Goal: Task Accomplishment & Management: Manage account settings

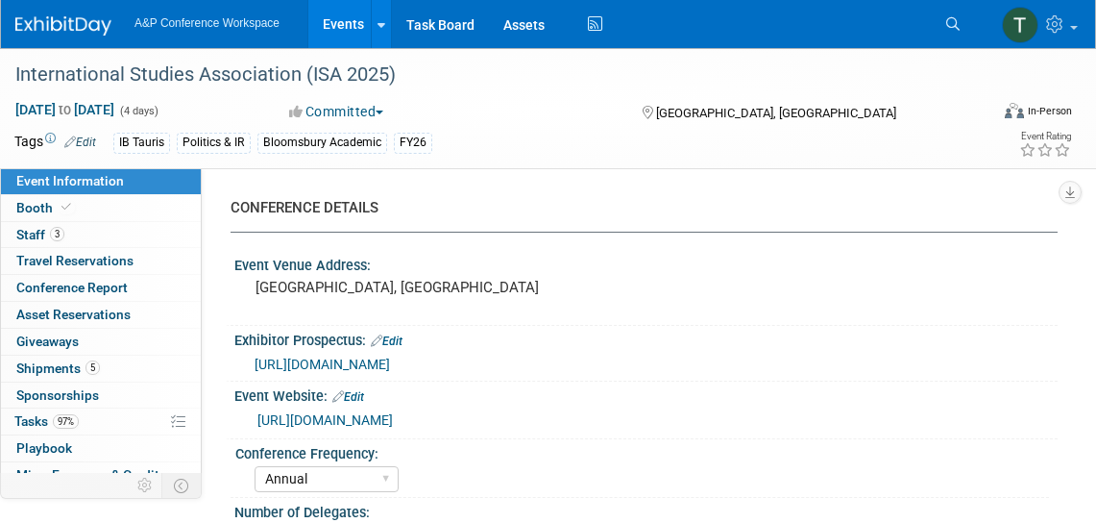
select select "Annual"
select select "Level 1"
select select "In-Person Booth"
select select "Politics & International Relations"
select select "Bloomsbury/Rowman & [PERSON_NAME]"
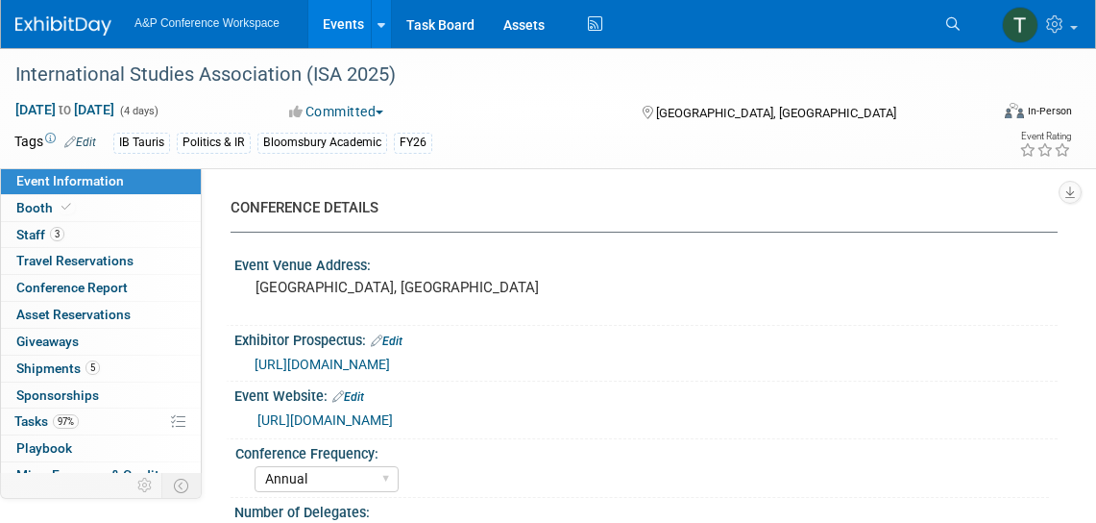
select select "[PERSON_NAME]"
select select "Networking/Commissioning"
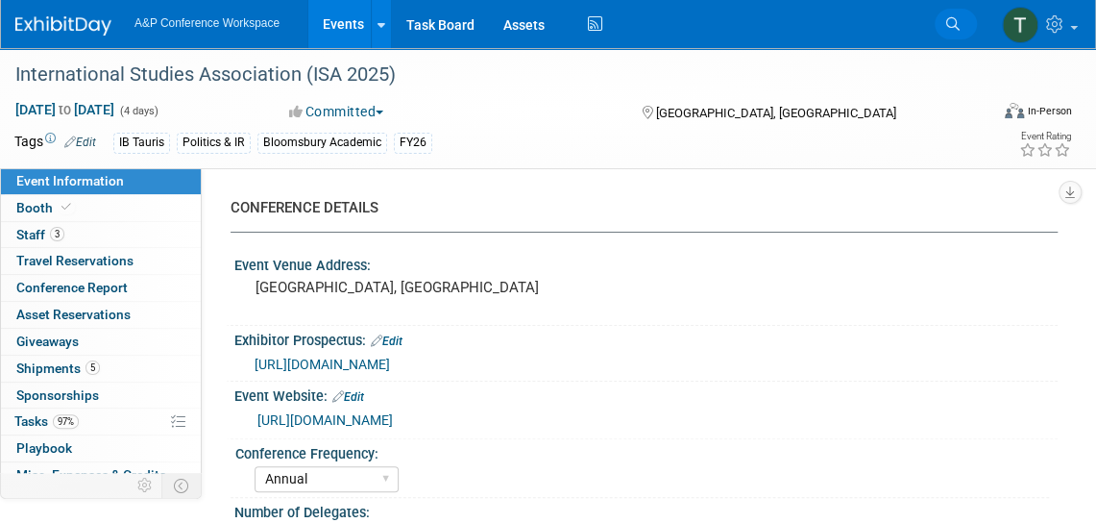
click at [950, 23] on icon at bounding box center [952, 23] width 13 height 13
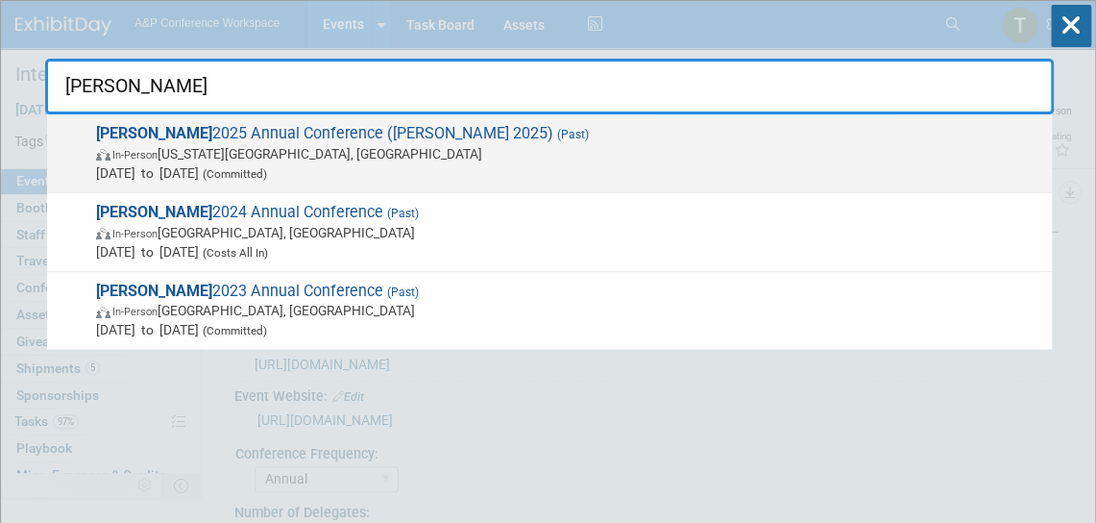
type input "[PERSON_NAME]"
click at [373, 135] on span "ALISE 2025 Annual Conference (ALISE 2025) (Past) In-Person Kansas City, MO Oct …" at bounding box center [566, 153] width 952 height 59
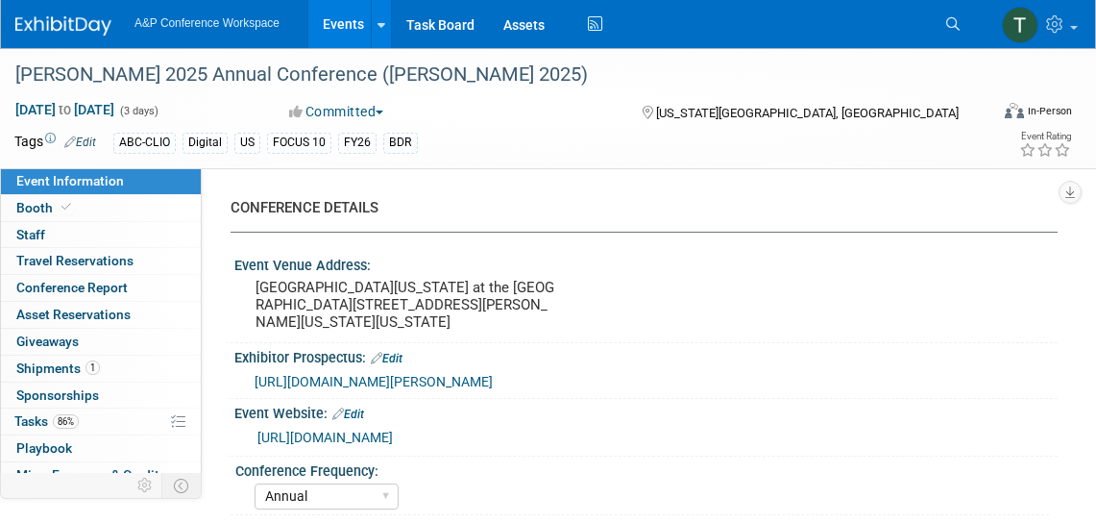
select select "Annual"
select select "Level 2"
select select "In-Person Booth"
select select "Library & Information Science"
select select "Bloomsbury Libraries Unlimited"
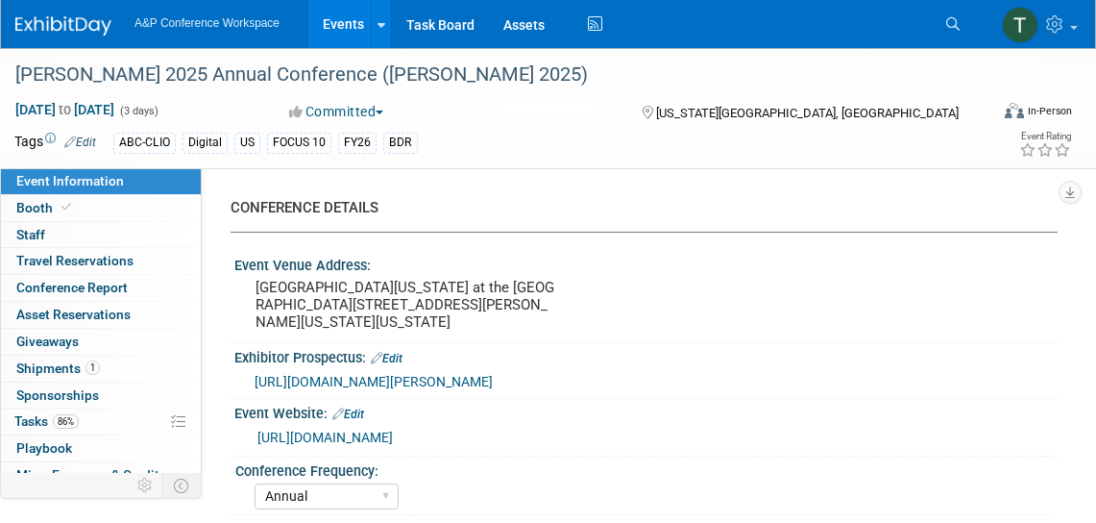
select select "[PERSON_NAME]"
select select "Brand/Subject Presence​"
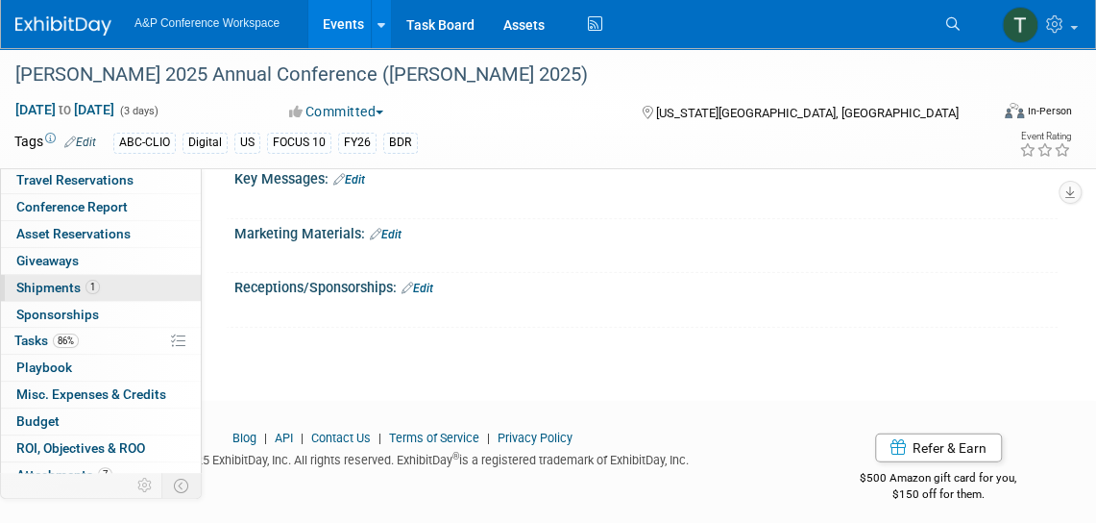
scroll to position [85, 0]
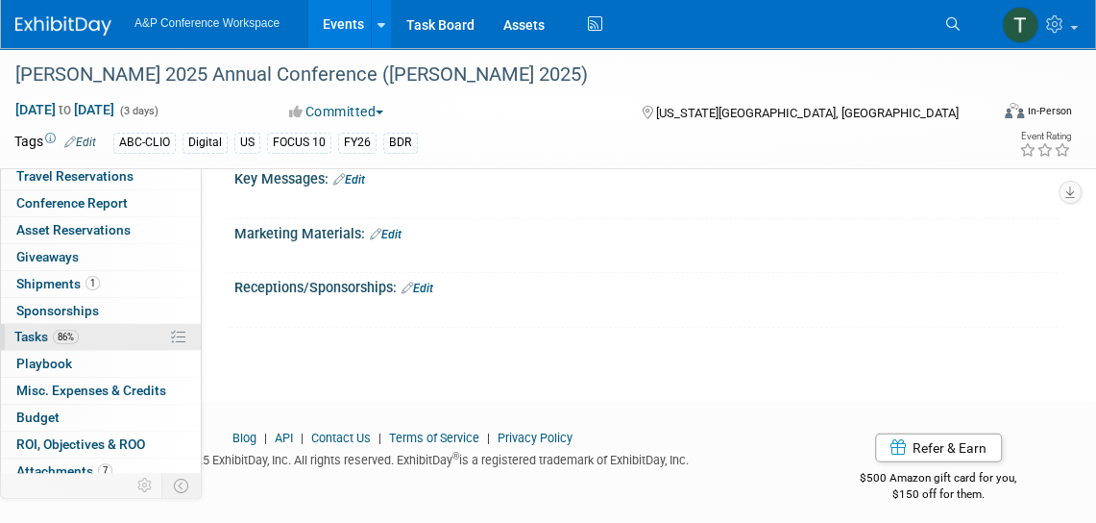
click at [105, 337] on link "86% Tasks 86%" at bounding box center [101, 337] width 200 height 26
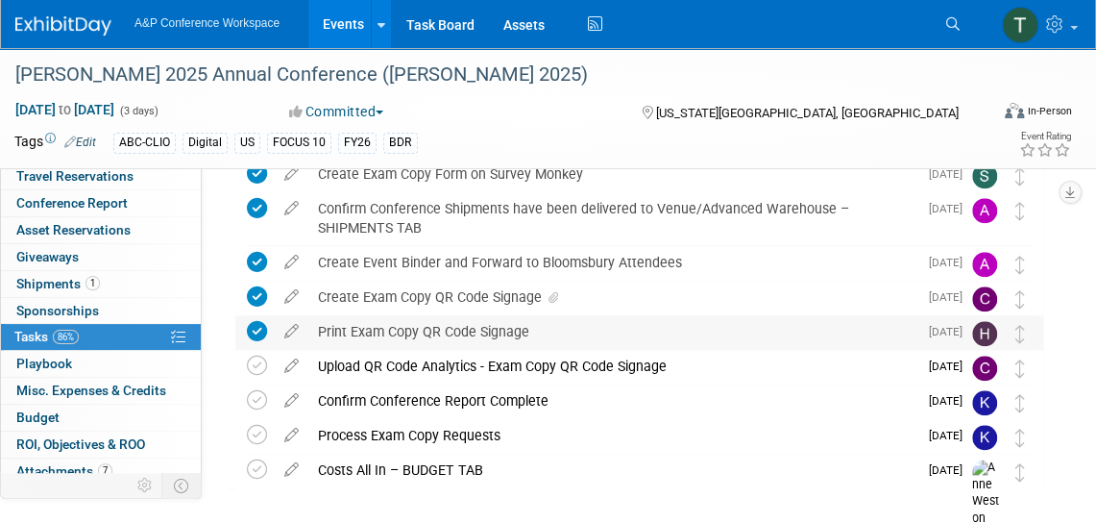
scroll to position [786, 0]
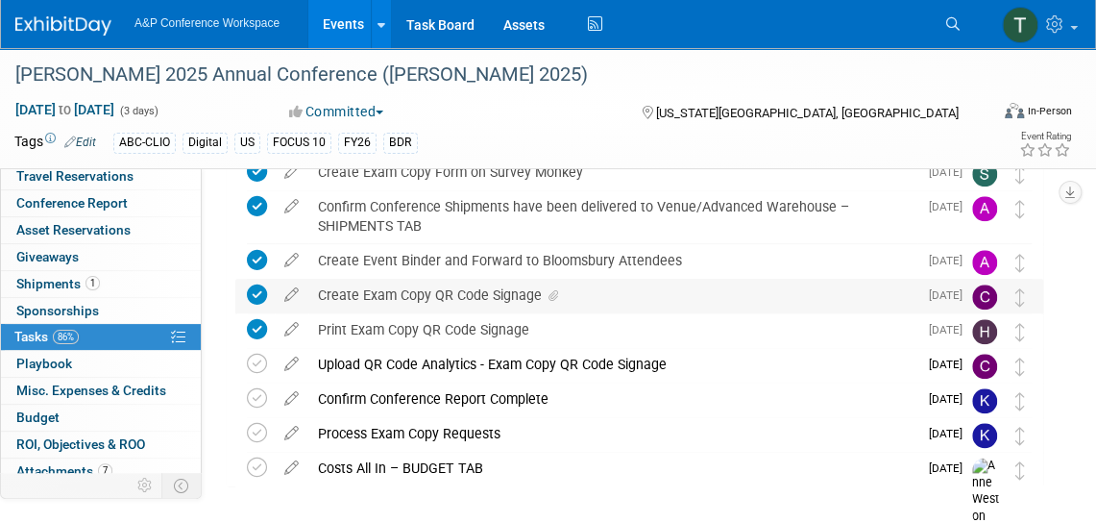
click at [461, 297] on div "Create Exam Copy QR Code Signage" at bounding box center [612, 295] width 609 height 33
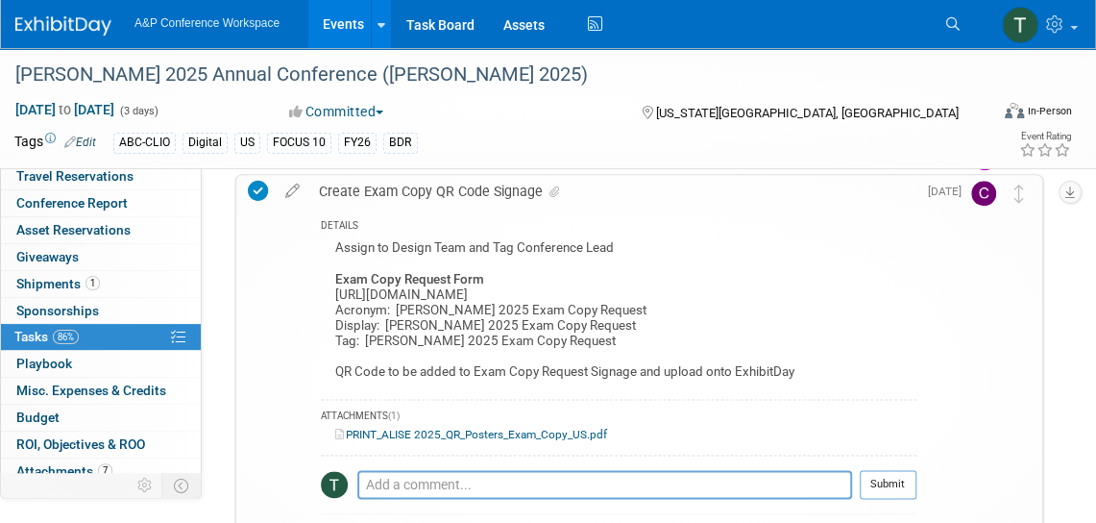
scroll to position [892, 0]
click at [465, 431] on link "PRINT_ALISE 2025_QR_Posters_Exam_Copy_US.pdf" at bounding box center [471, 433] width 272 height 13
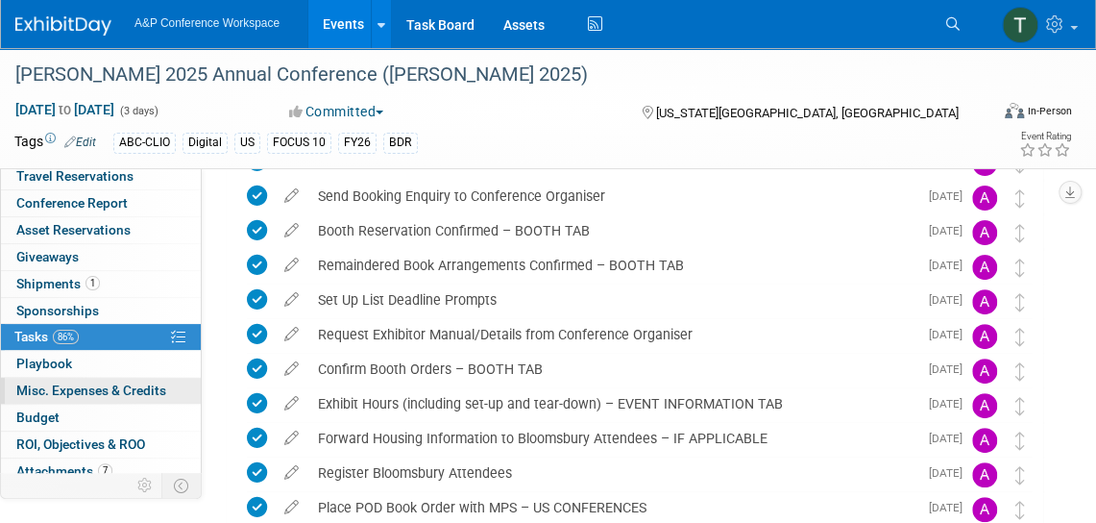
scroll to position [117, 0]
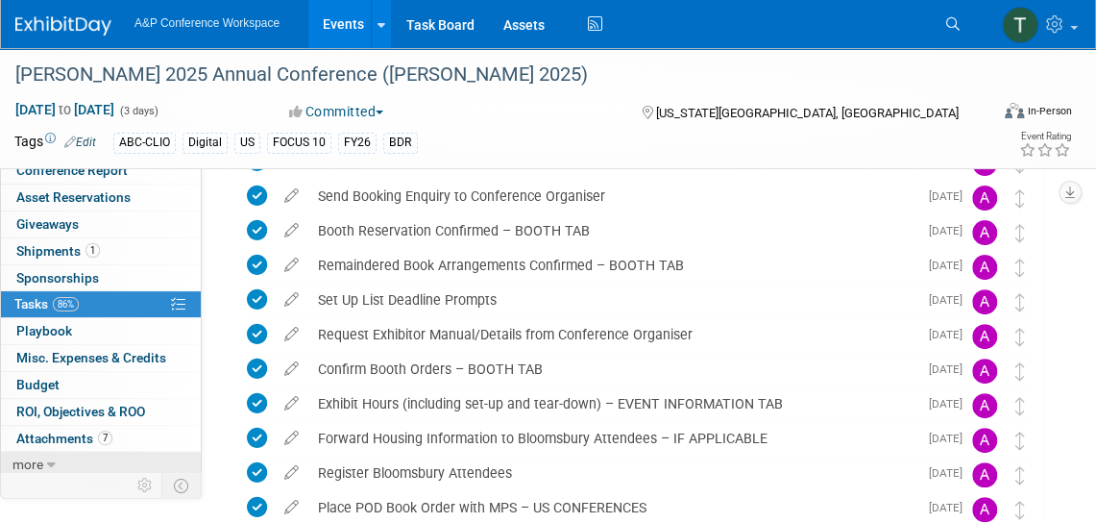
click at [26, 462] on span "more" at bounding box center [27, 463] width 31 height 15
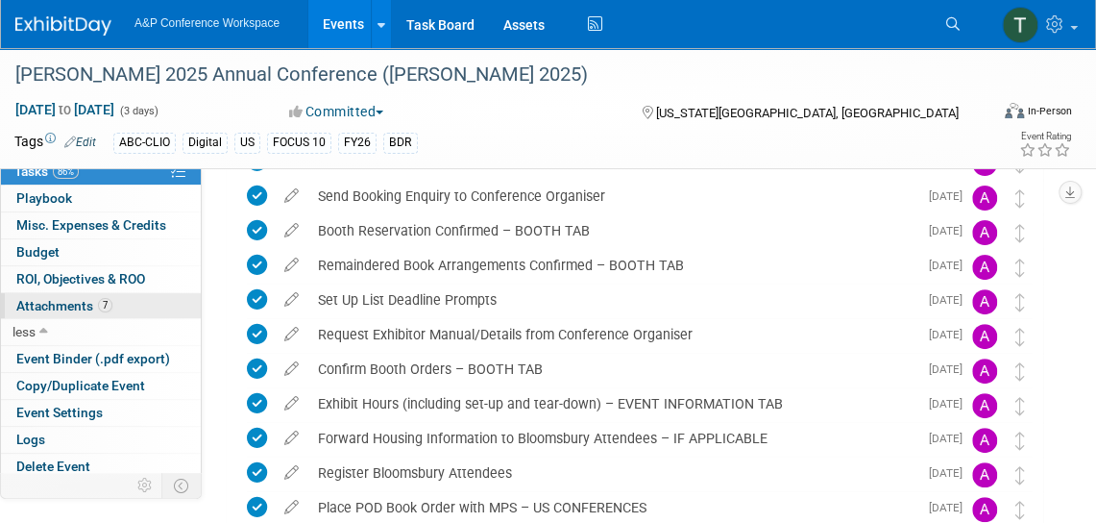
click at [83, 300] on span "Attachments 7" at bounding box center [64, 305] width 96 height 15
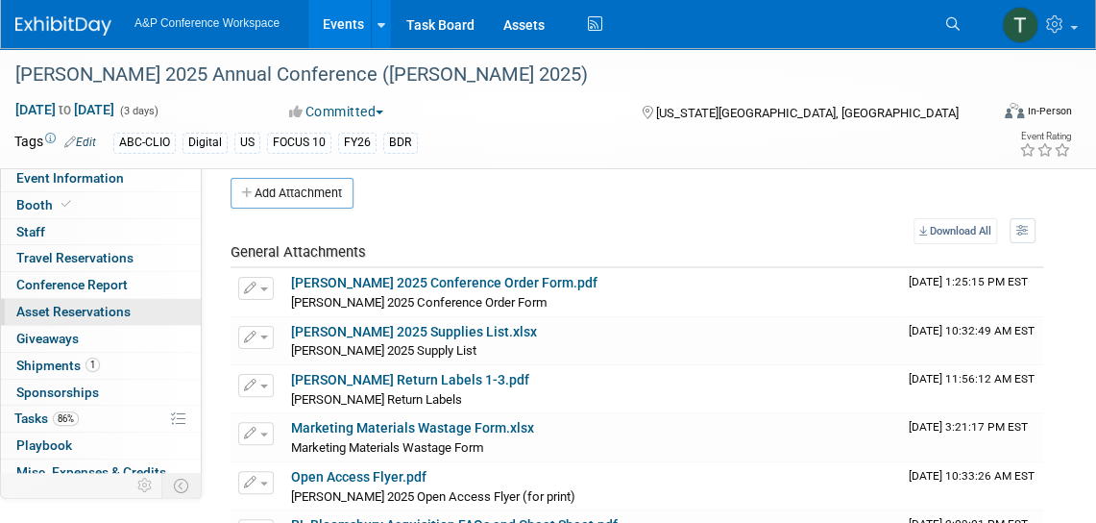
scroll to position [0, 0]
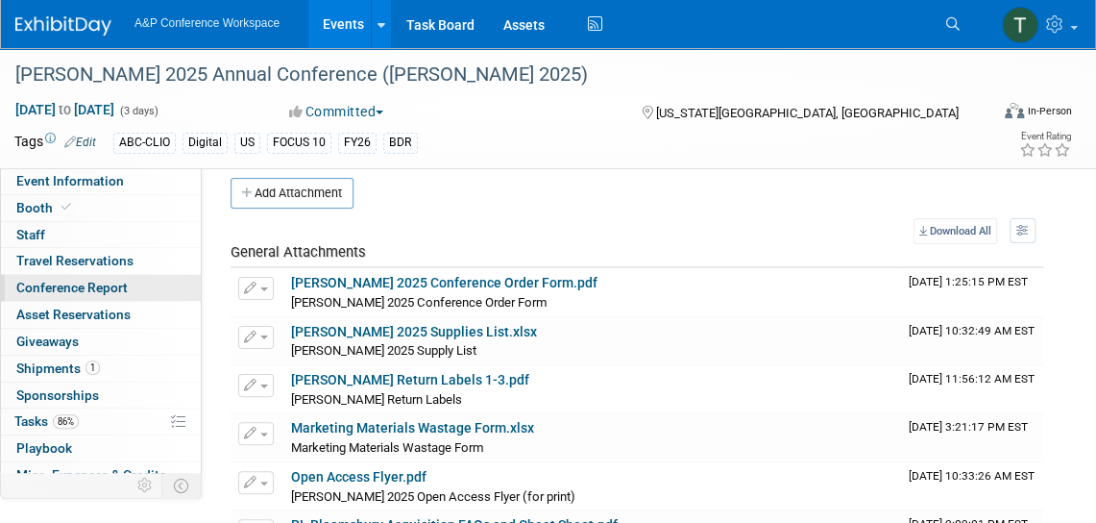
click at [59, 290] on span "Conference Report" at bounding box center [71, 287] width 111 height 15
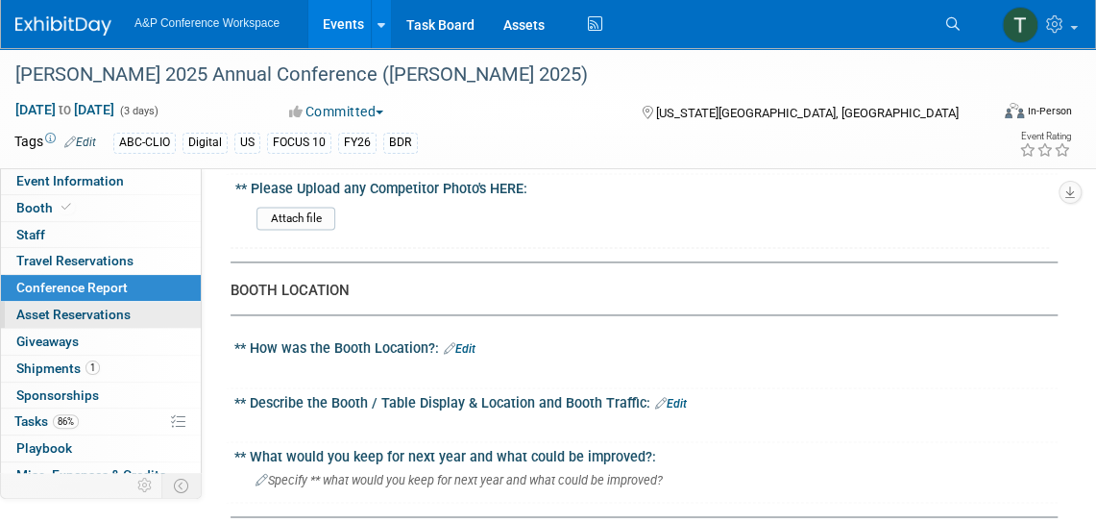
scroll to position [1094, 0]
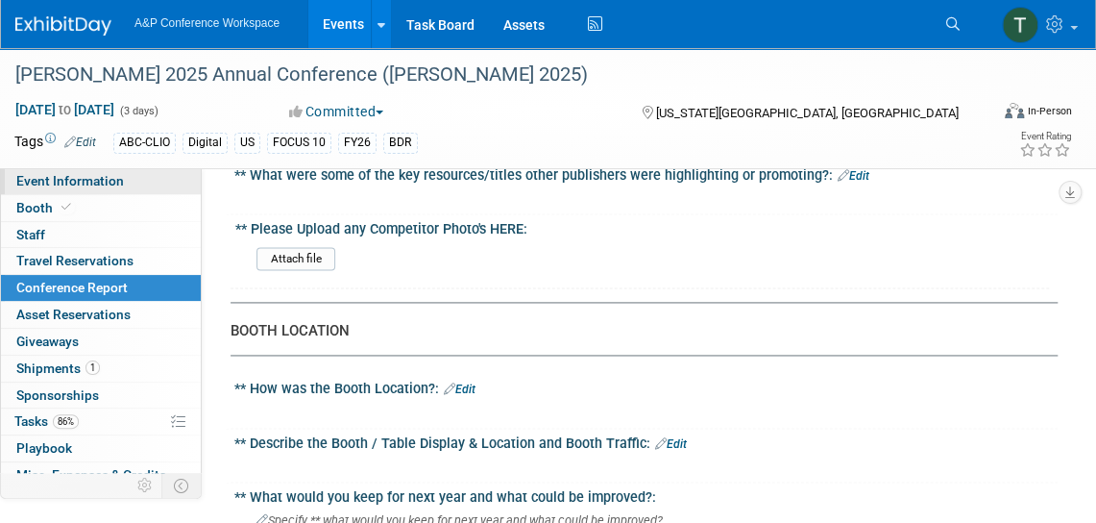
click at [81, 184] on span "Event Information" at bounding box center [70, 180] width 108 height 15
select select "Annual"
select select "Level 2"
select select "In-Person Booth"
select select "Library & Information Science"
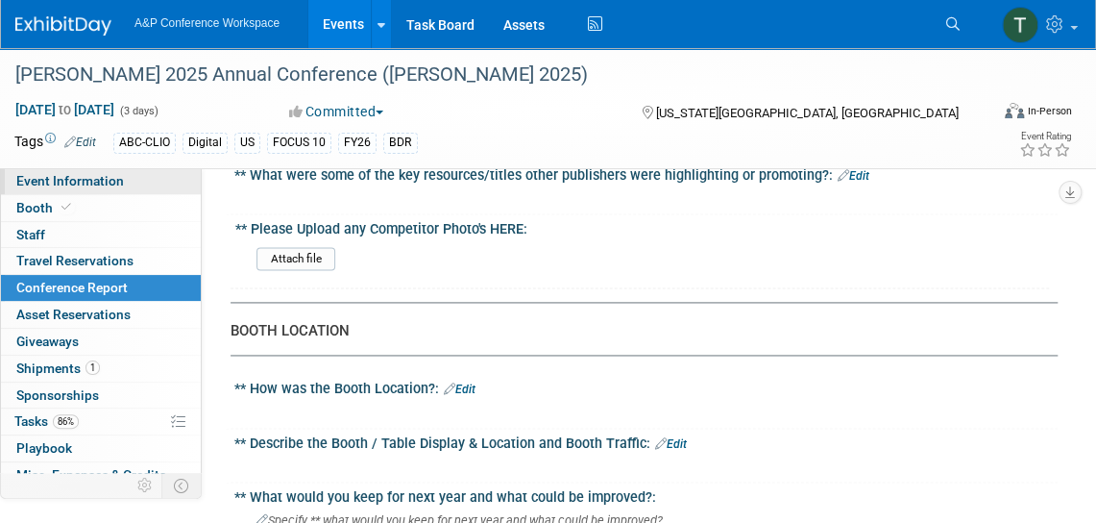
select select "Bloomsbury Libraries Unlimited"
select select "[PERSON_NAME]"
select select "Brand/Subject Presence​"
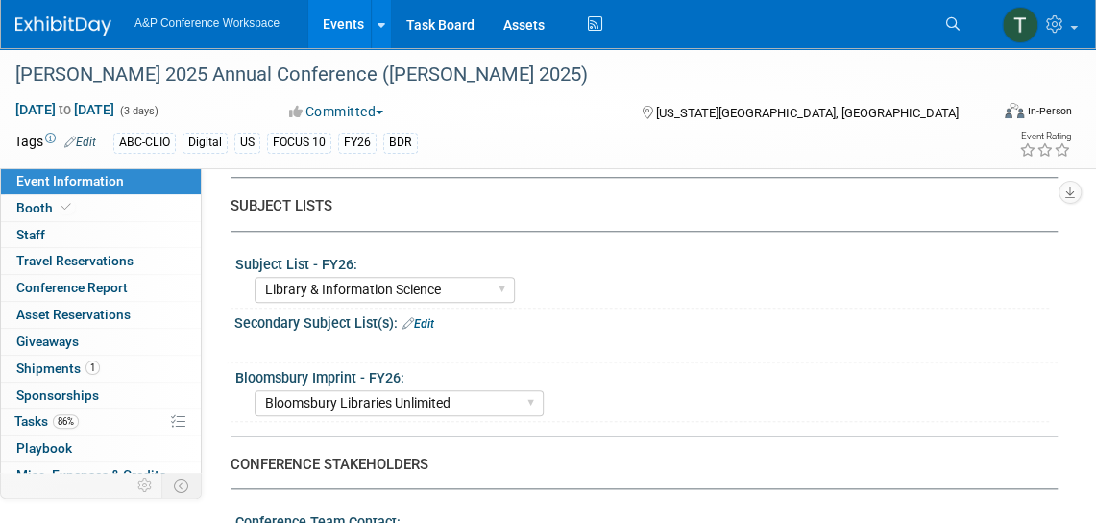
scroll to position [657, 0]
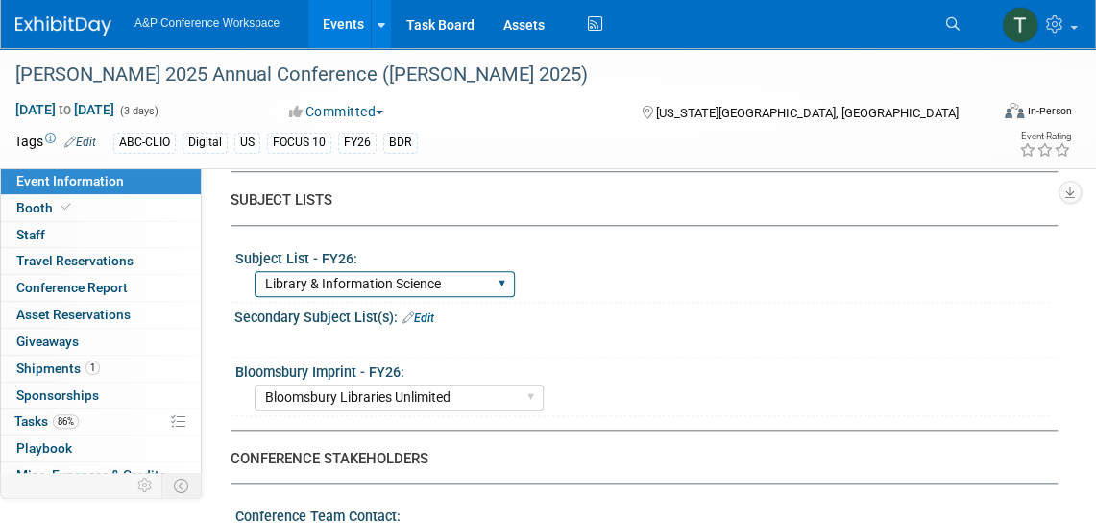
click at [505, 278] on select "ABC-CLIO Reference African Studies Anthropology Archaeology Architecture Archiv…" at bounding box center [385, 284] width 260 height 26
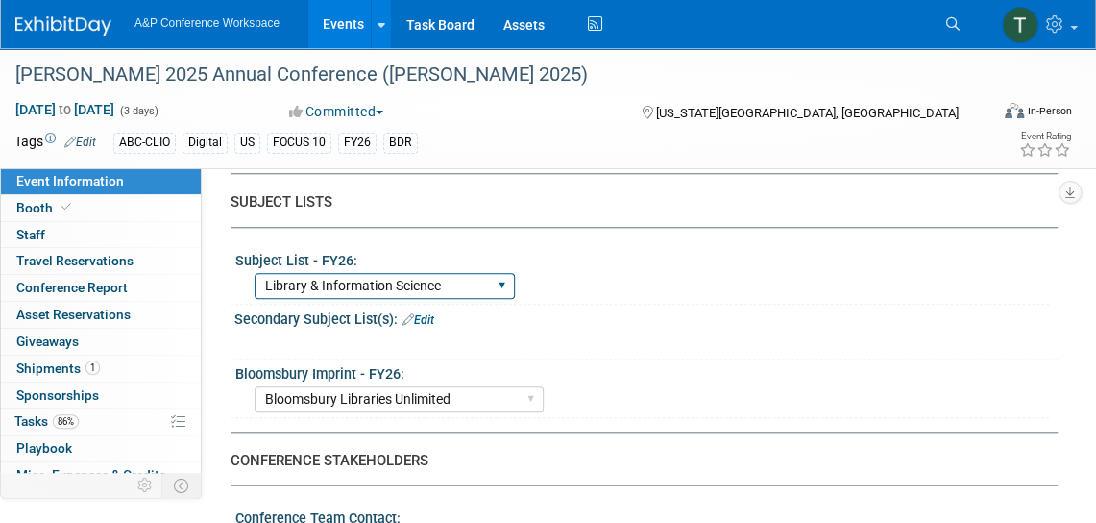
click at [493, 283] on select "ABC-CLIO Reference African Studies Anthropology Archaeology Architecture Archiv…" at bounding box center [385, 286] width 260 height 26
click at [619, 278] on div "ABC-CLIO Reference African Studies Anthropology Archaeology Architecture Archiv…" at bounding box center [652, 283] width 795 height 31
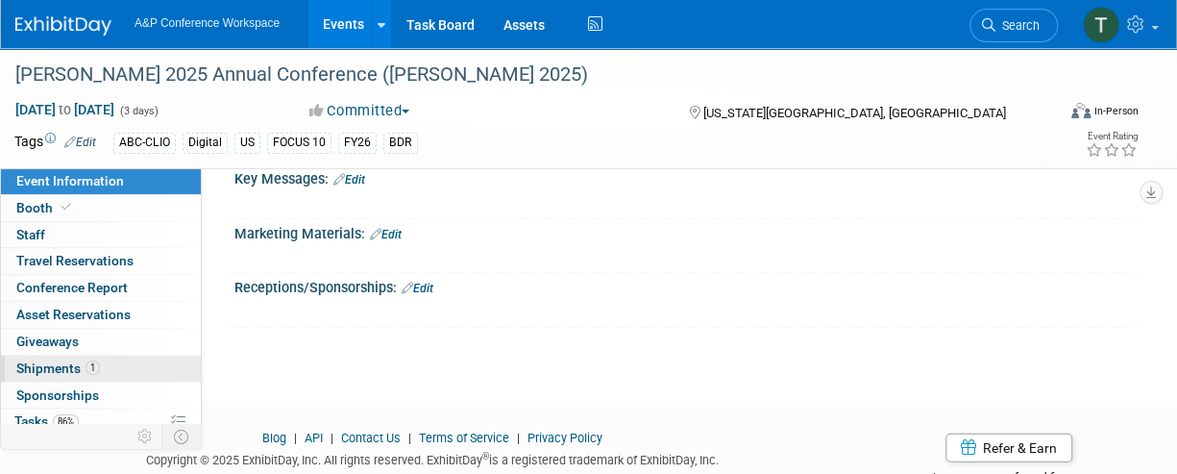
scroll to position [299, 0]
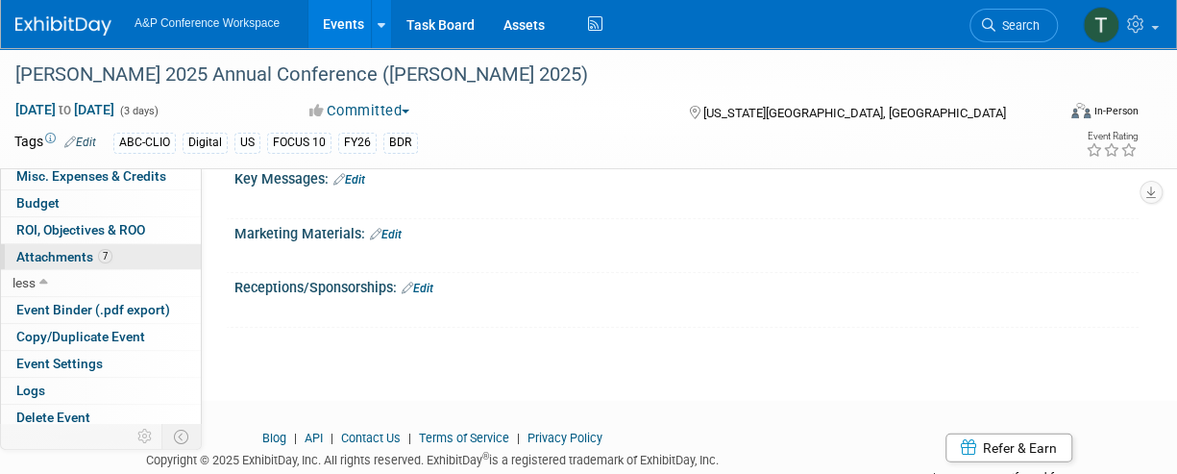
click at [75, 255] on span "Attachments 7" at bounding box center [64, 256] width 96 height 15
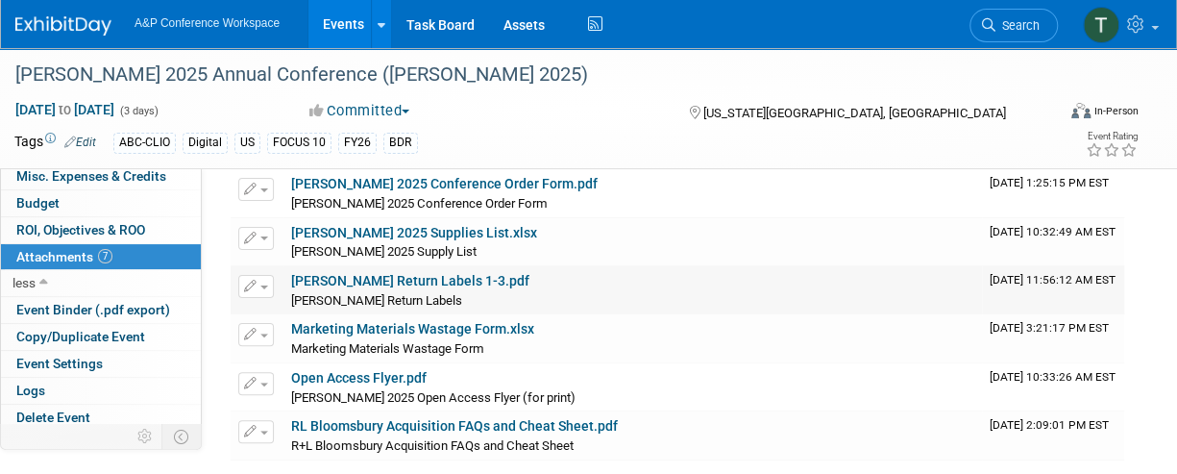
scroll to position [0, 0]
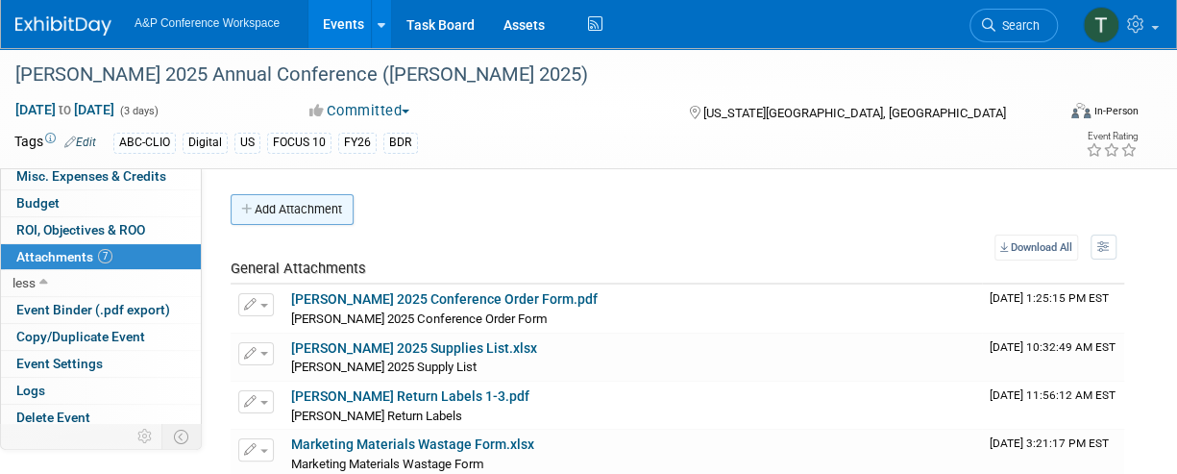
click at [307, 208] on button "Add Attachment" at bounding box center [292, 209] width 123 height 31
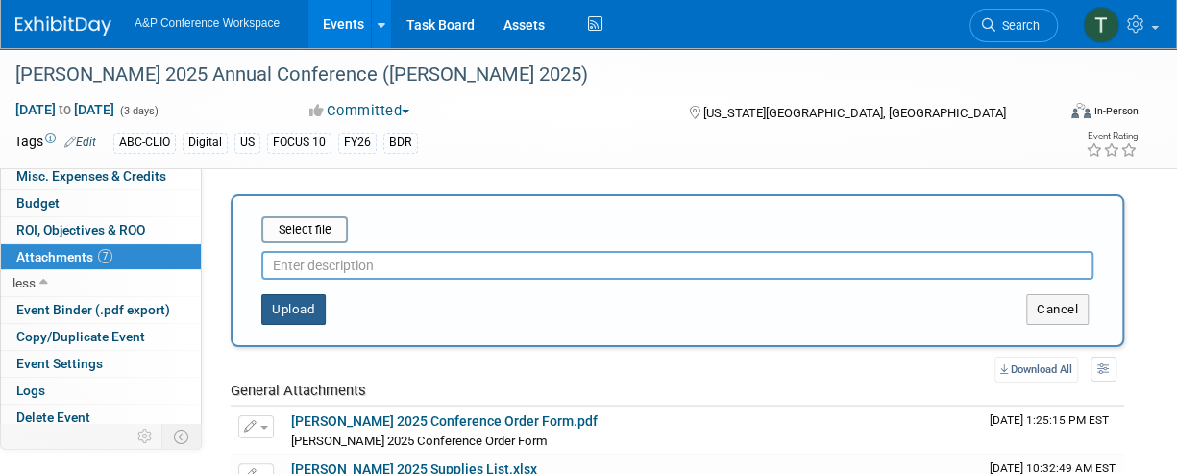
click at [300, 302] on button "Upload" at bounding box center [293, 309] width 64 height 31
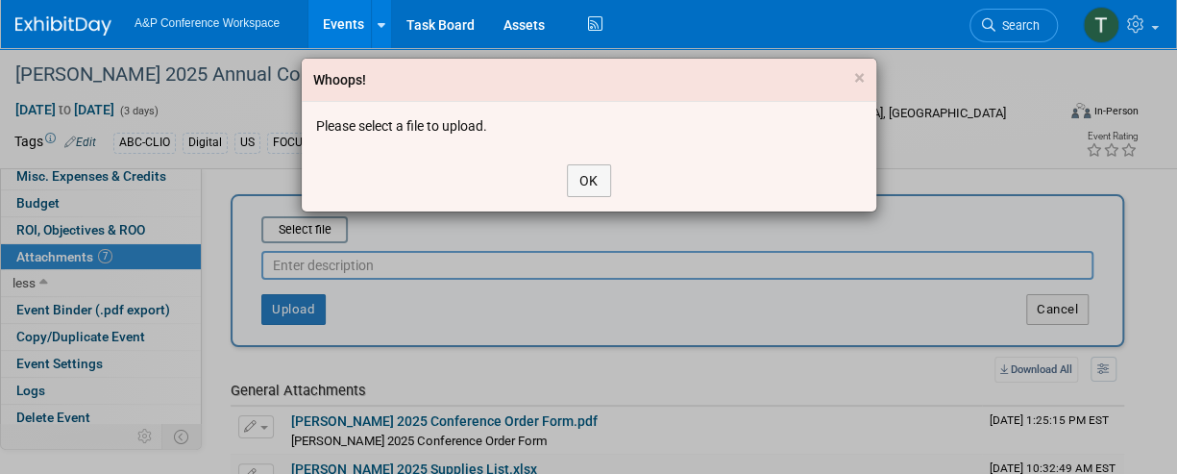
click at [361, 232] on div "Whoops! × Please select a file to upload. OK" at bounding box center [588, 237] width 1177 height 474
click at [596, 181] on button "OK" at bounding box center [589, 180] width 44 height 33
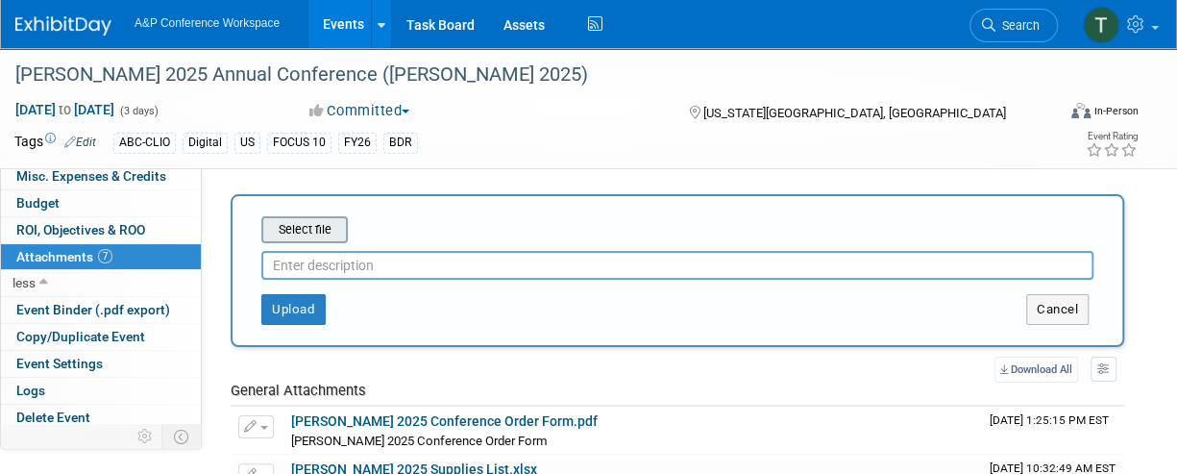
click at [285, 233] on input "file" at bounding box center [231, 229] width 229 height 23
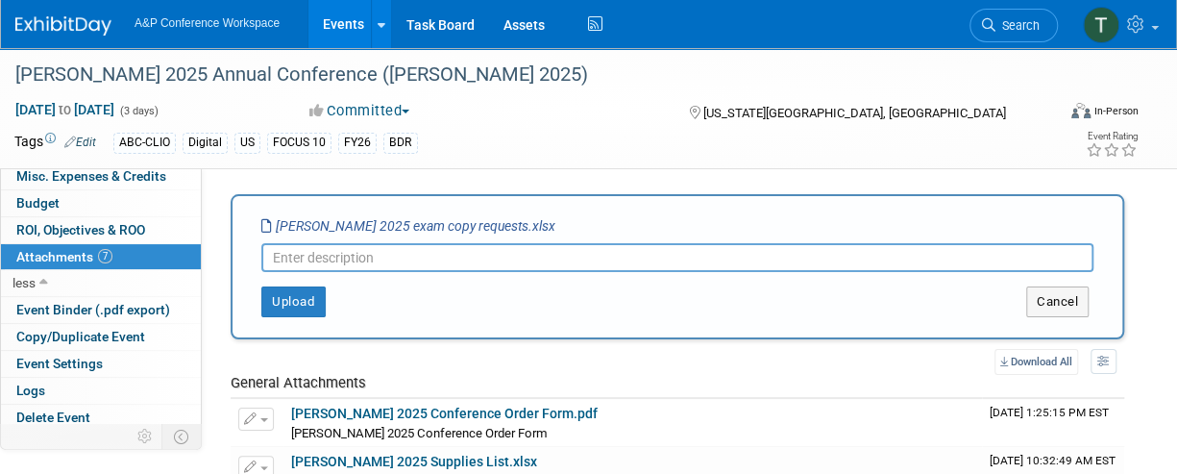
paste input "[PERSON_NAME] 2025 Exam Copy Requests"
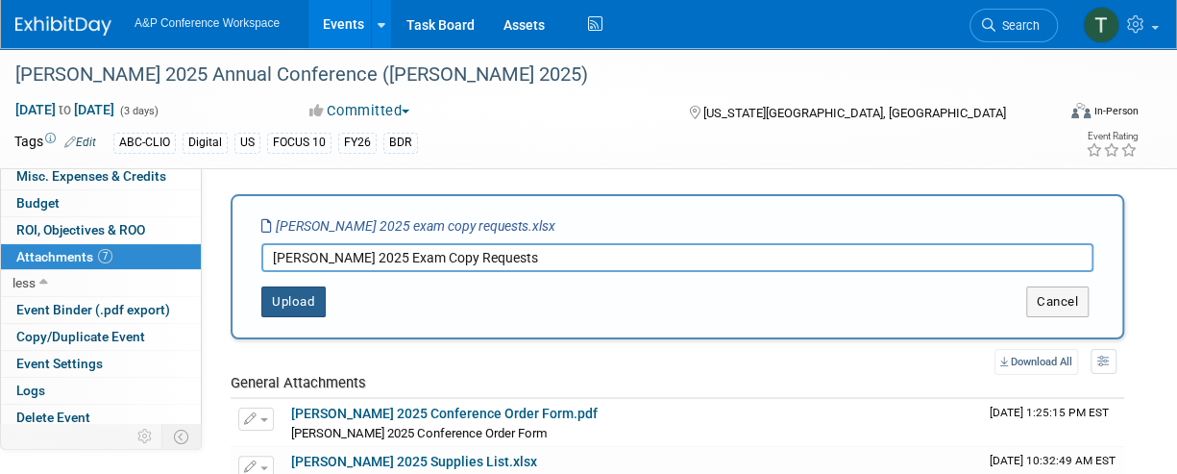
click at [307, 300] on button "Upload" at bounding box center [293, 301] width 64 height 31
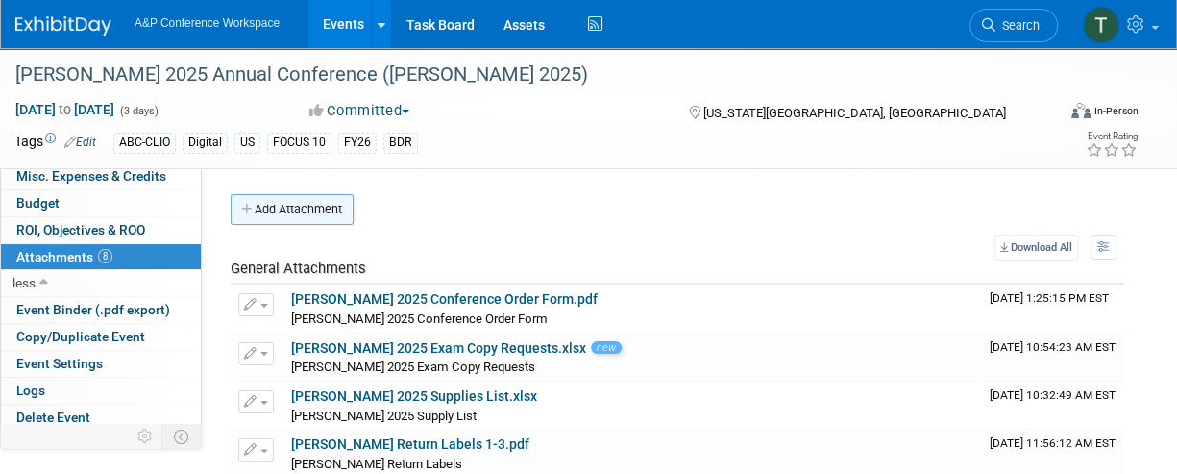
click at [279, 203] on button "Add Attachment" at bounding box center [292, 209] width 123 height 31
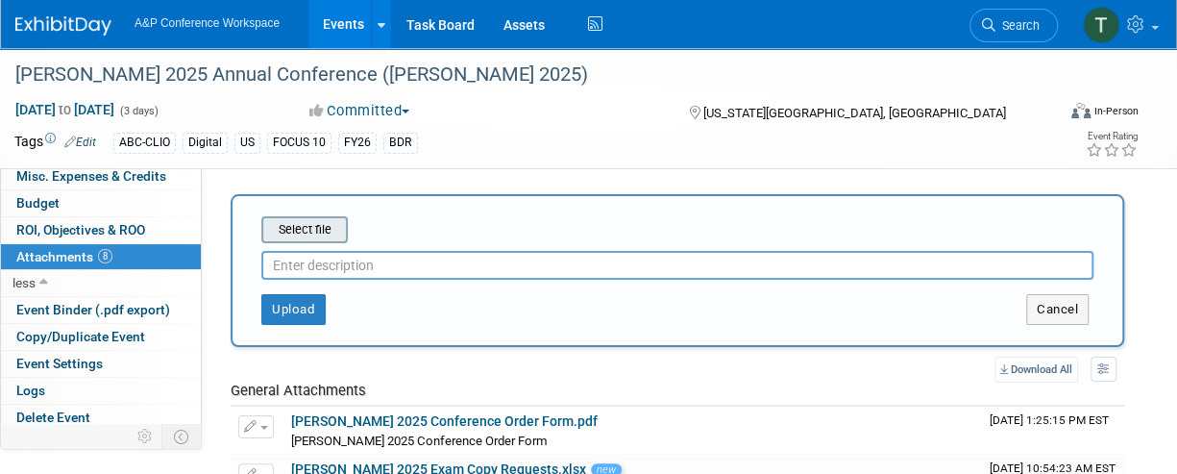
click at [296, 232] on input "file" at bounding box center [231, 229] width 229 height 23
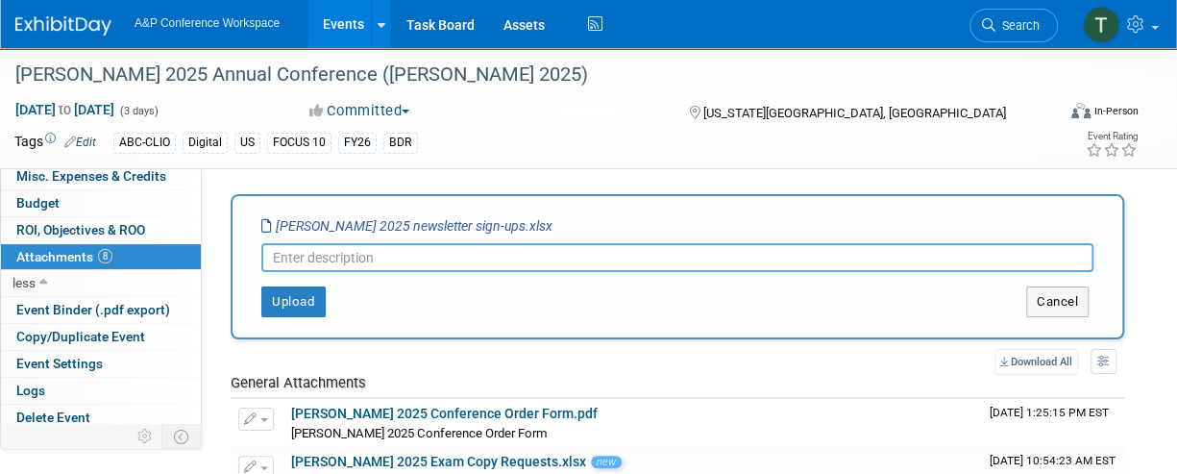
paste input "[PERSON_NAME] 2025 Newsletter Sign-ups"
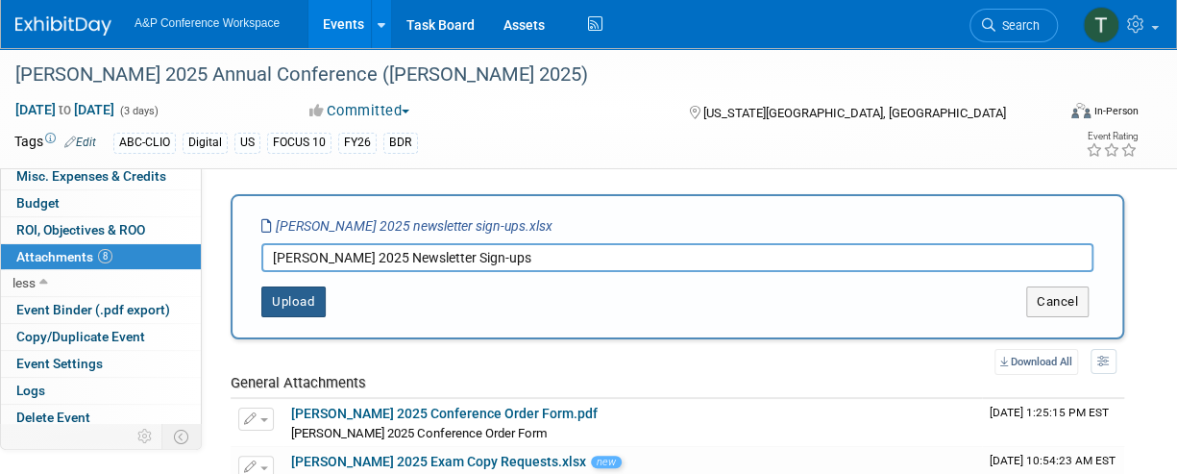
type input "[PERSON_NAME] 2025 Newsletter Sign-ups"
click at [287, 297] on button "Upload" at bounding box center [293, 301] width 64 height 31
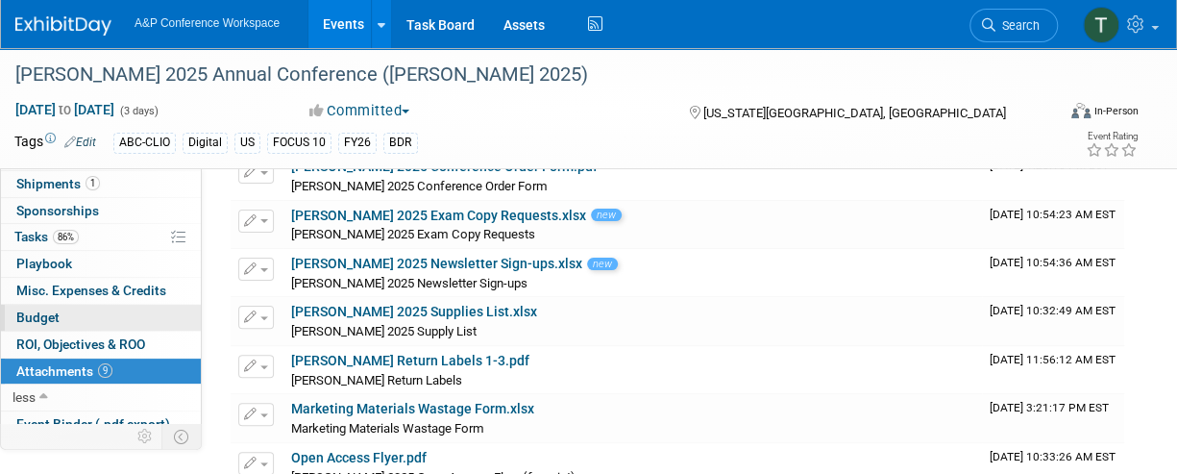
scroll to position [184, 0]
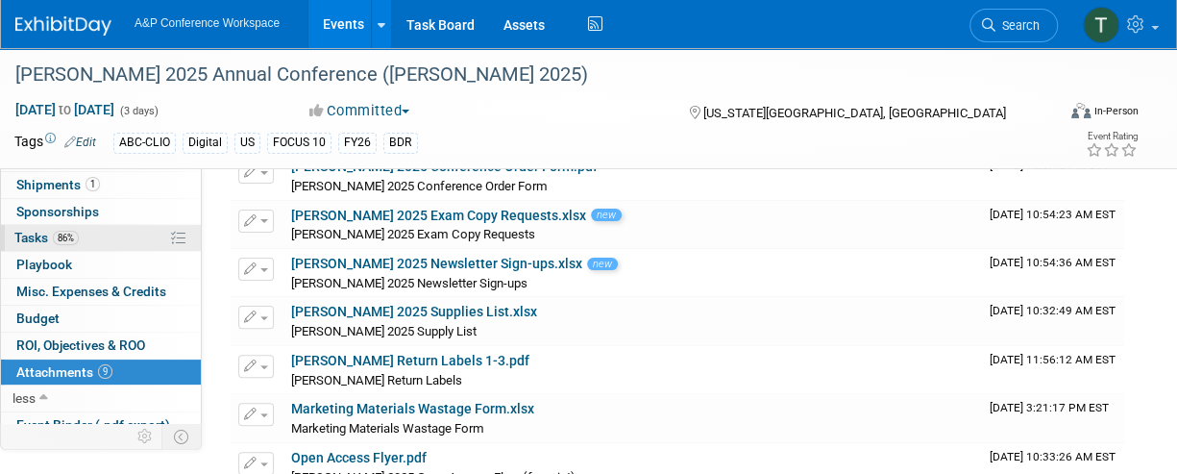
click at [99, 230] on link "86% Tasks 86%" at bounding box center [101, 238] width 200 height 26
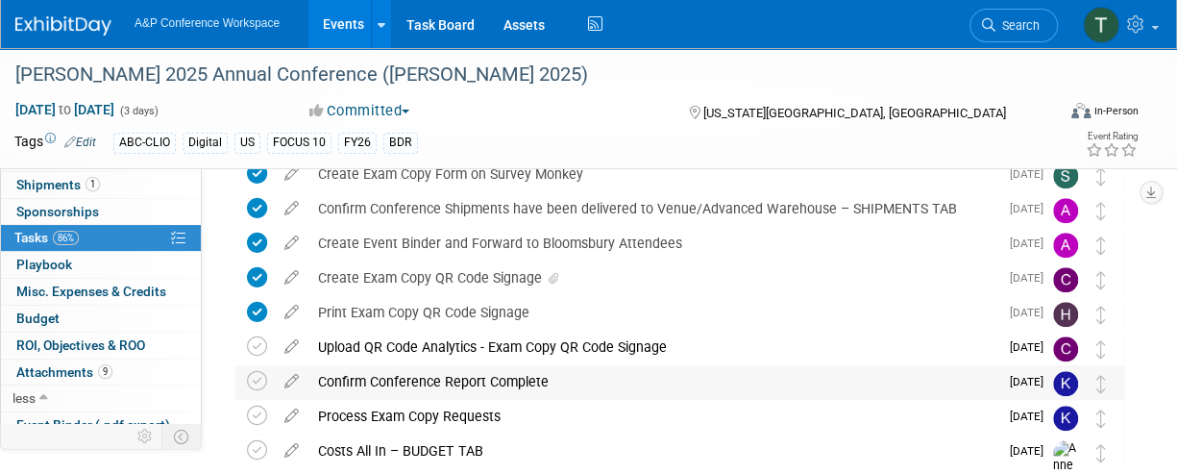
scroll to position [831, 0]
